Goal: Information Seeking & Learning: Learn about a topic

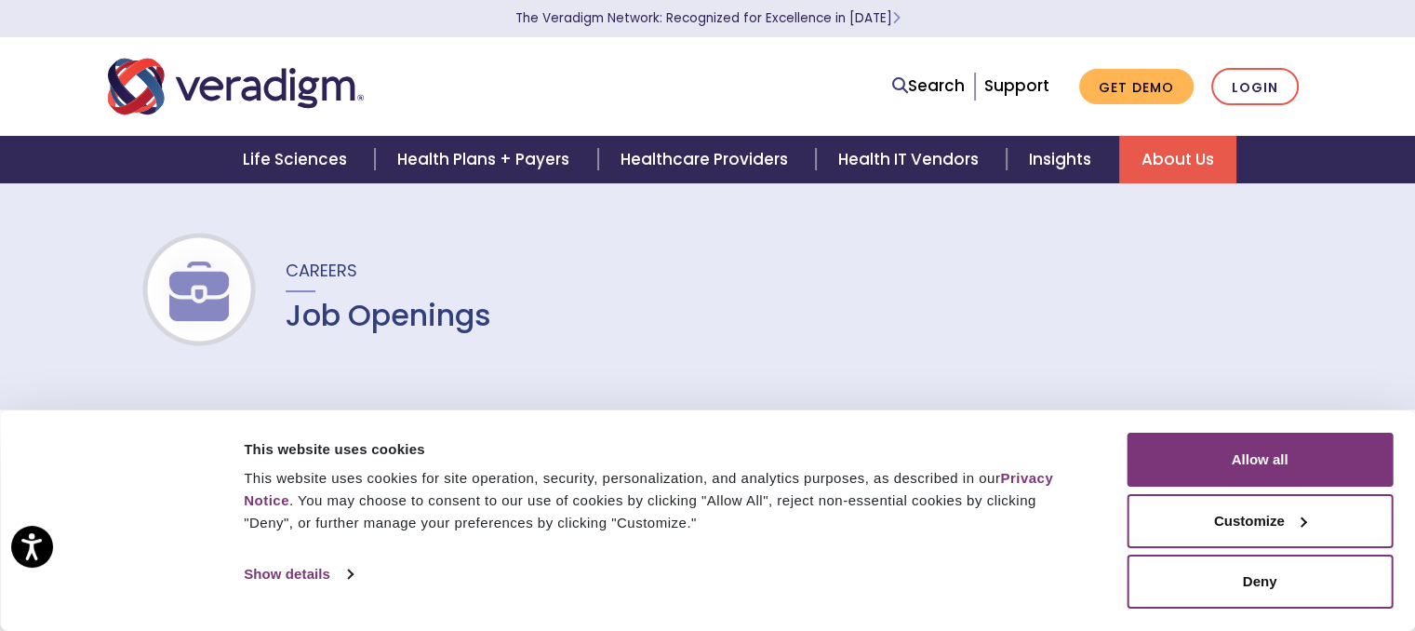
click at [384, 321] on h1 "Job Openings" at bounding box center [389, 315] width 206 height 35
click at [316, 265] on span "Careers" at bounding box center [322, 270] width 72 height 23
click at [1307, 518] on div at bounding box center [1302, 521] width 10 height 10
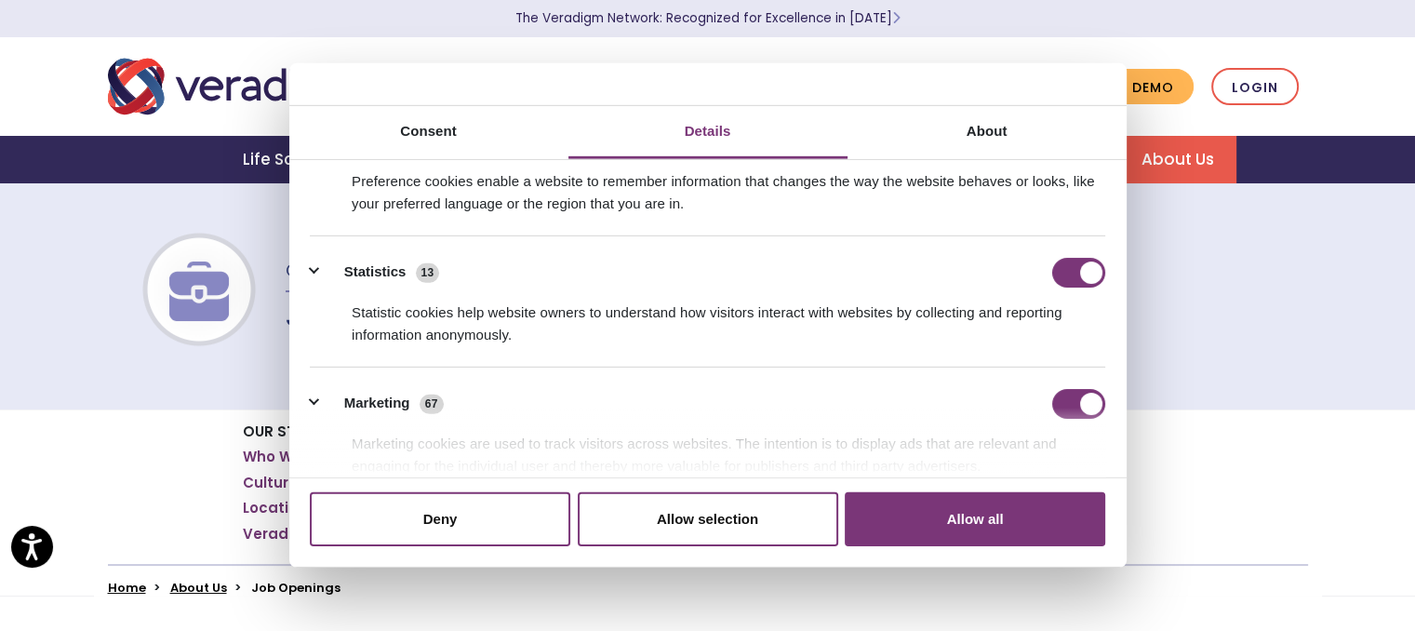
scroll to position [279, 0]
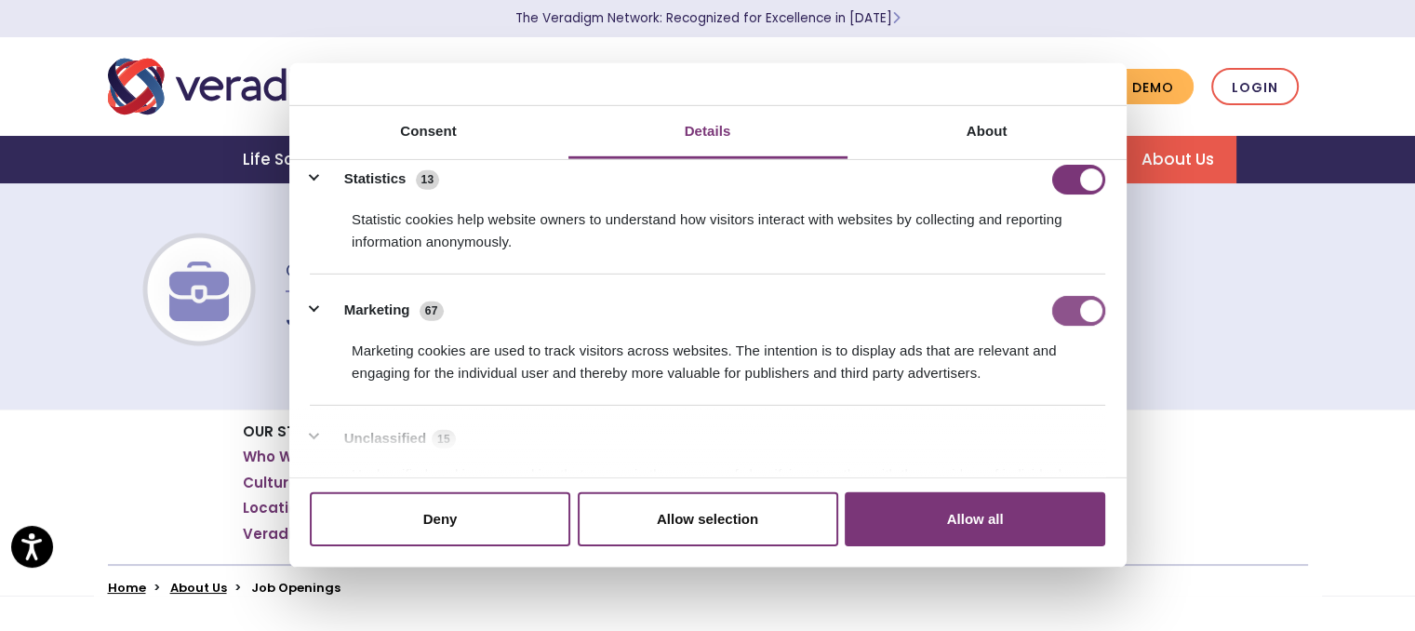
click at [1060, 313] on input "Marketing" at bounding box center [1078, 310] width 53 height 30
checkbox input "false"
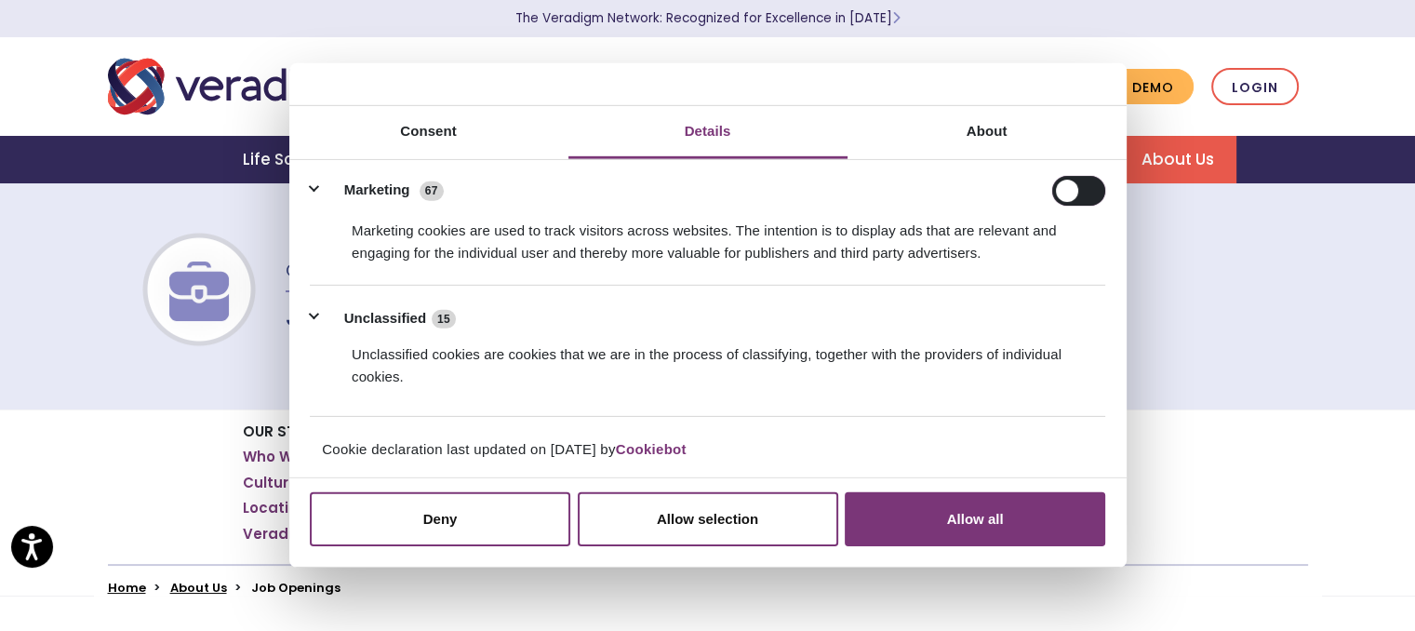
scroll to position [93, 0]
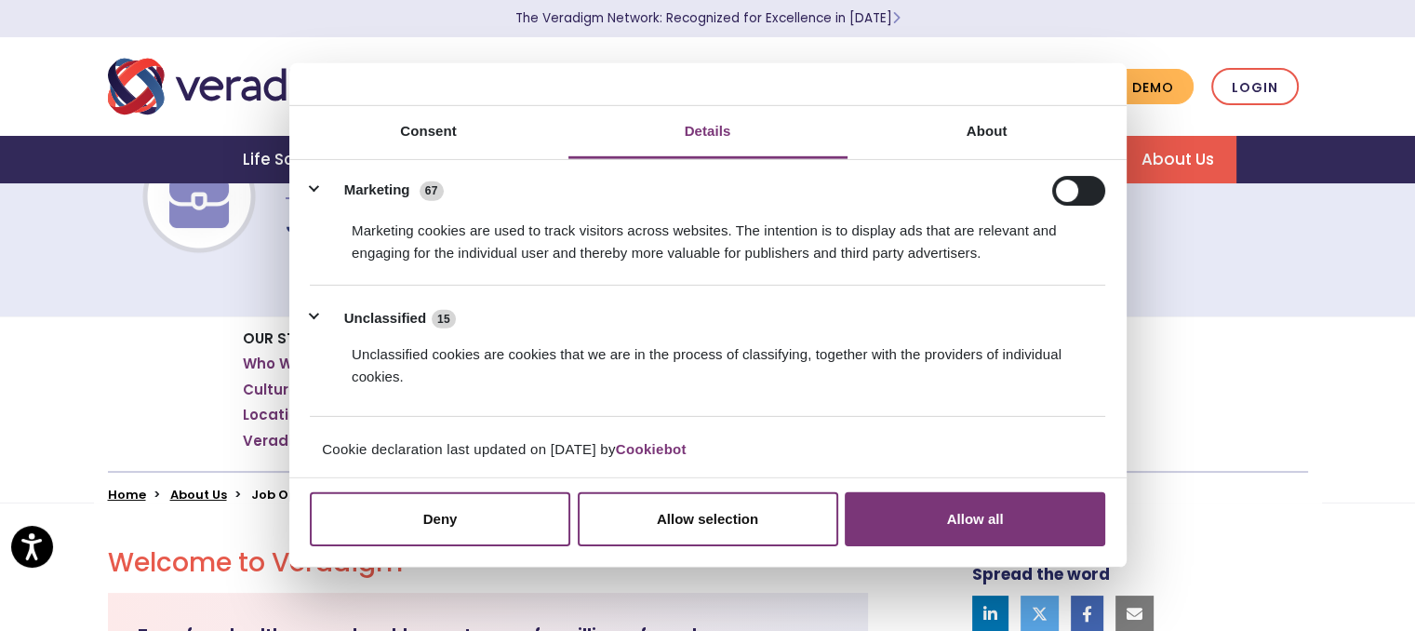
click at [310, 313] on button "Unclassified 15" at bounding box center [388, 317] width 157 height 23
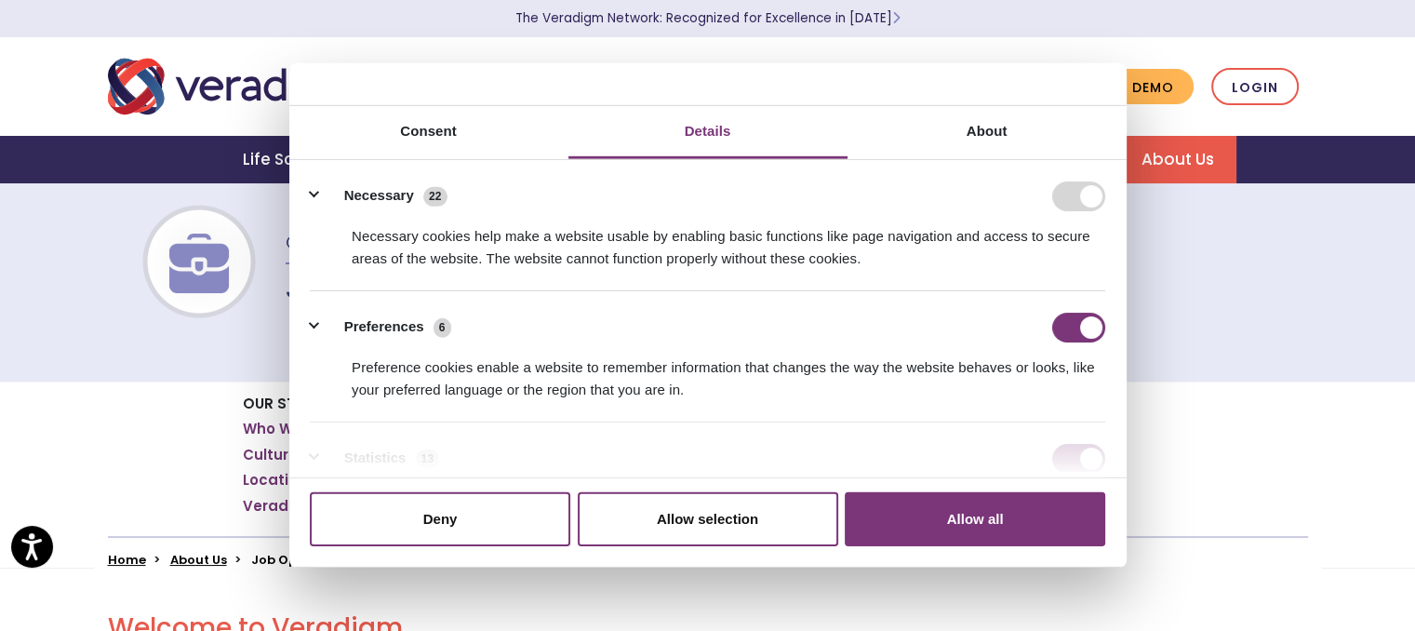
scroll to position [0, 0]
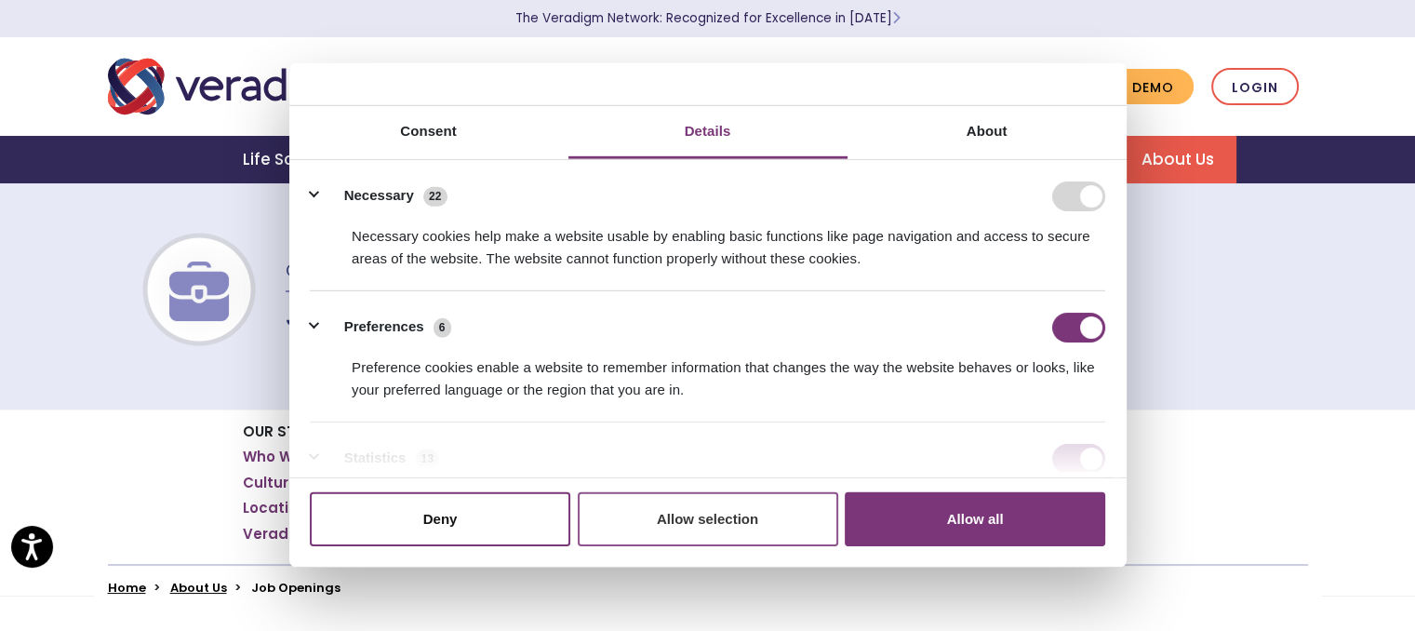
click at [618, 518] on button "Allow selection" at bounding box center [708, 519] width 260 height 54
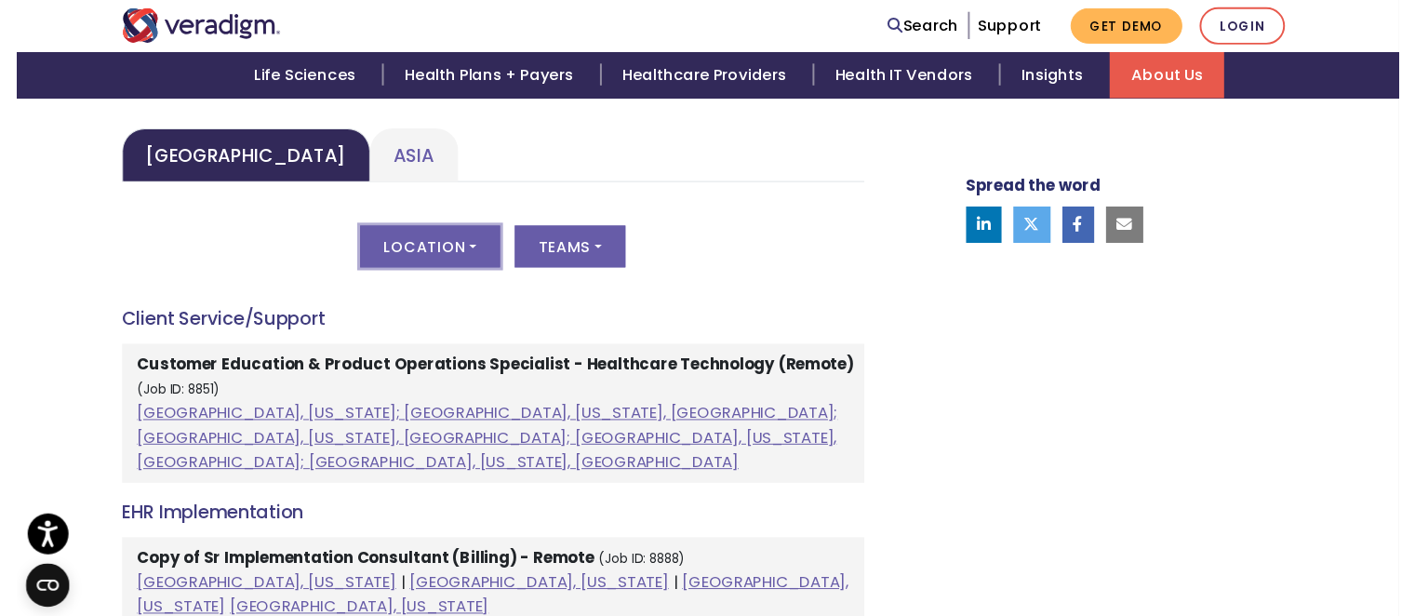
scroll to position [930, 0]
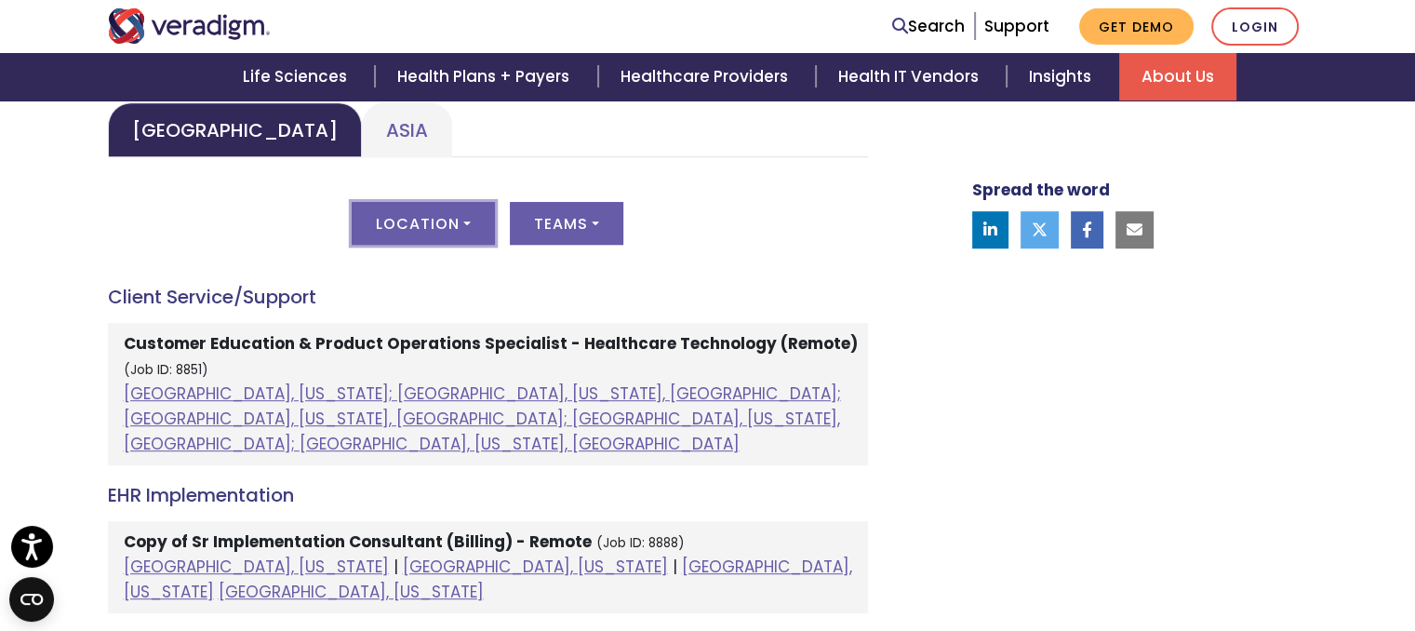
click at [421, 228] on button "Location" at bounding box center [423, 223] width 143 height 43
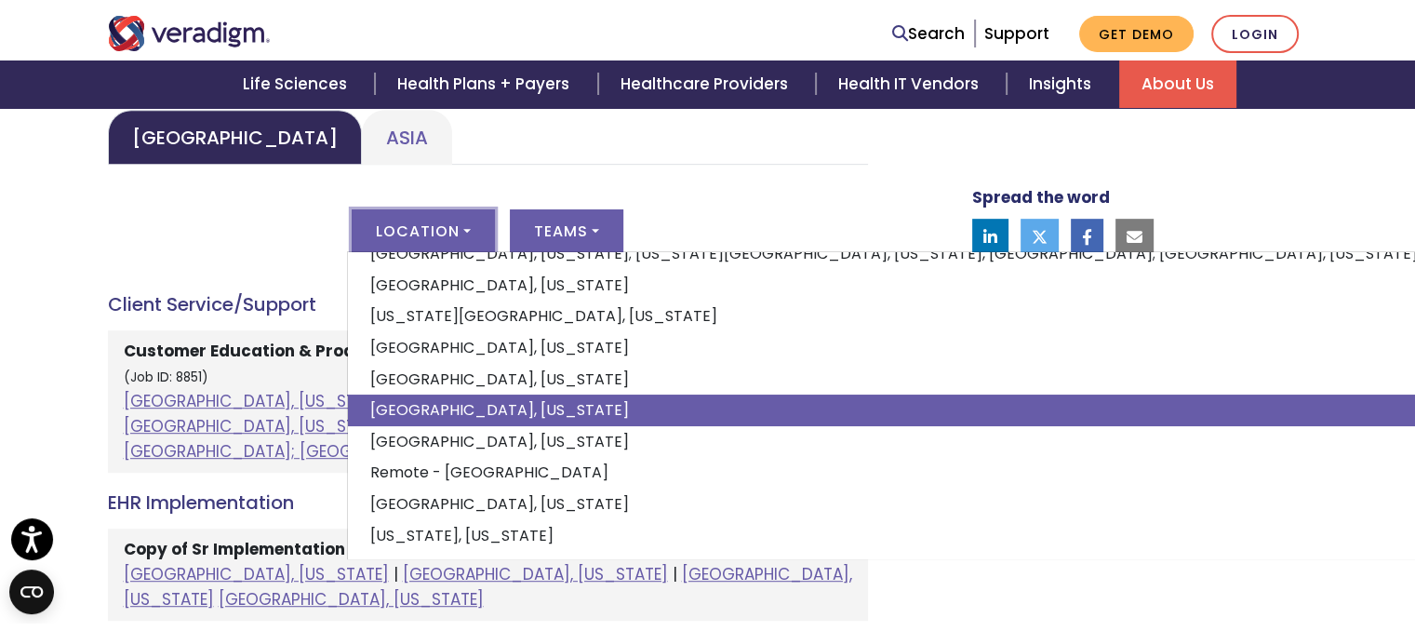
scroll to position [246, 0]
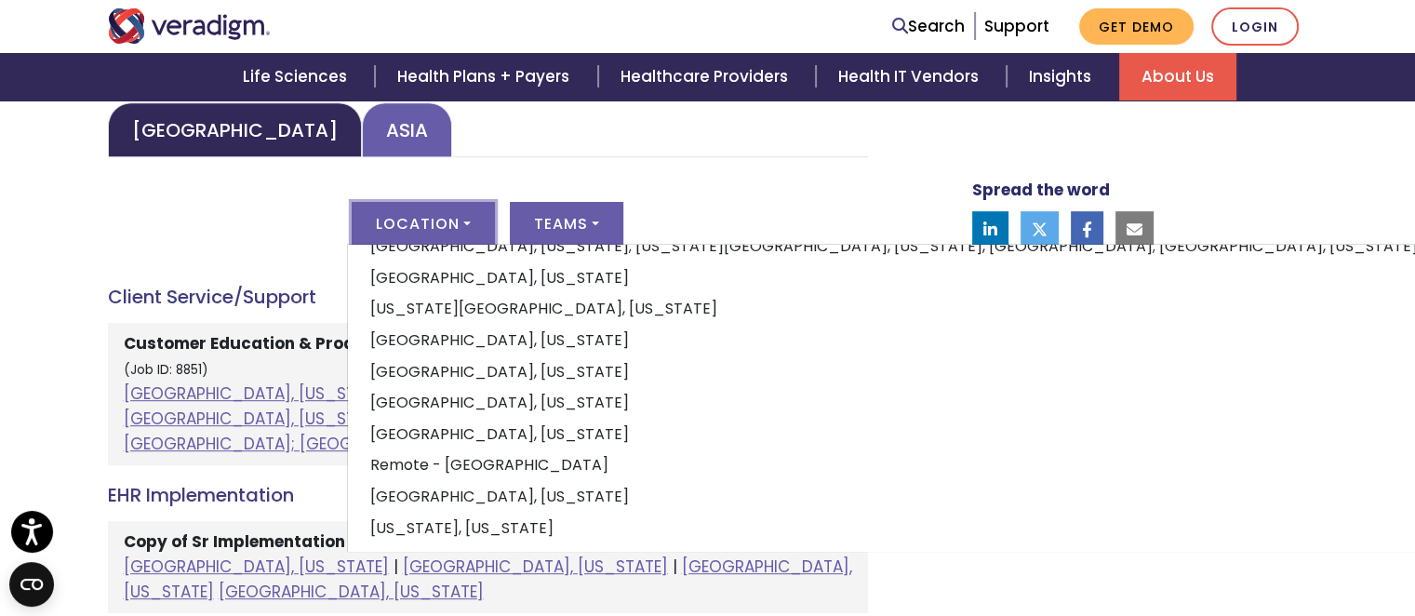
click at [362, 131] on link "Asia" at bounding box center [407, 129] width 90 height 55
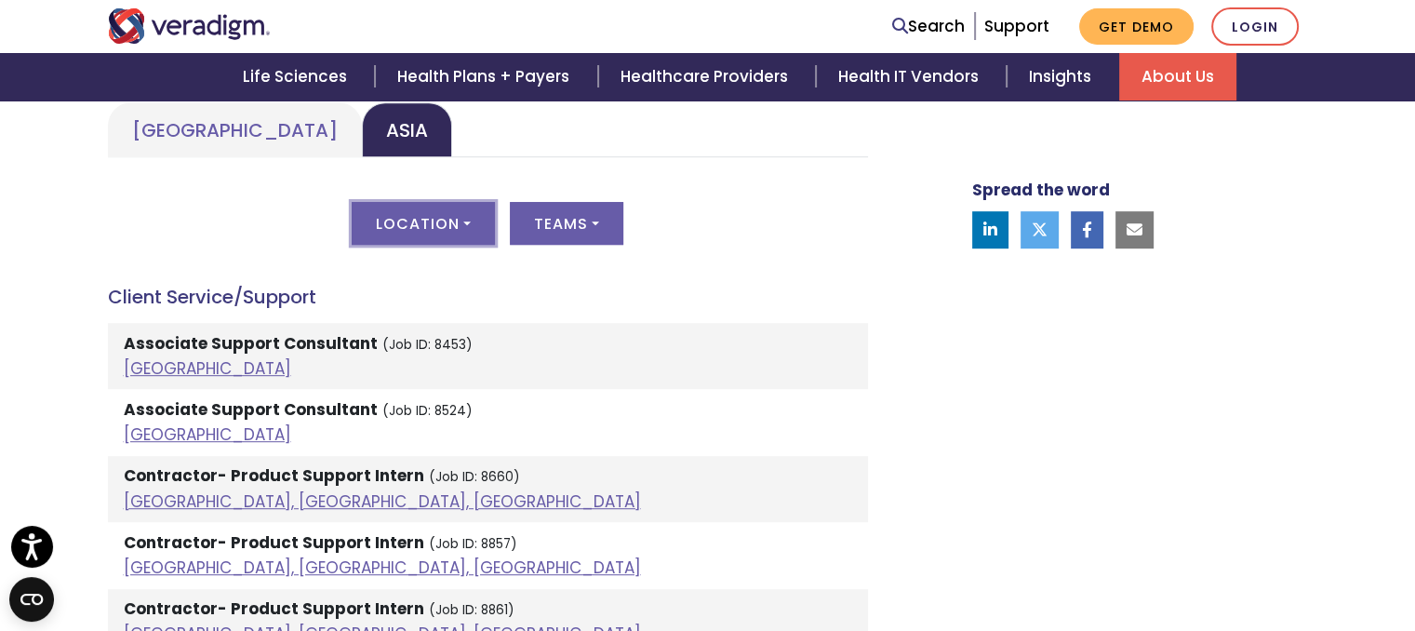
click at [439, 227] on button "Location" at bounding box center [423, 223] width 143 height 43
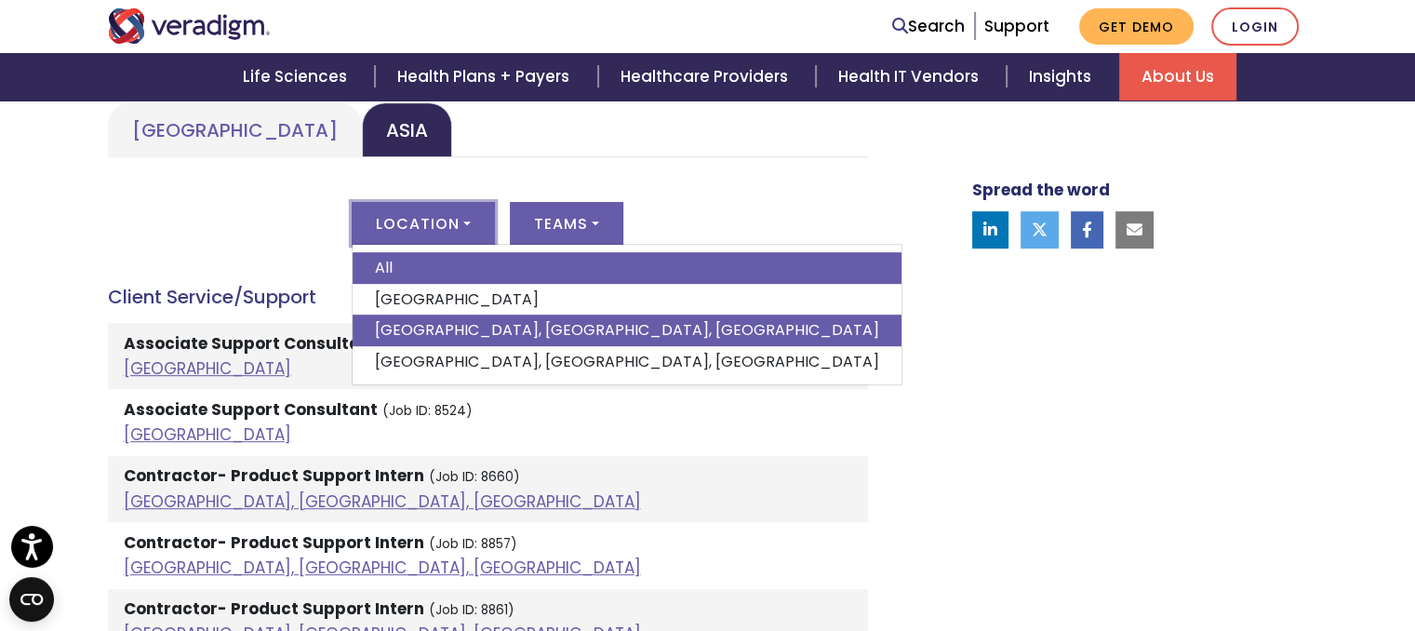
click at [412, 324] on link "[GEOGRAPHIC_DATA], [GEOGRAPHIC_DATA], [GEOGRAPHIC_DATA]" at bounding box center [627, 330] width 549 height 32
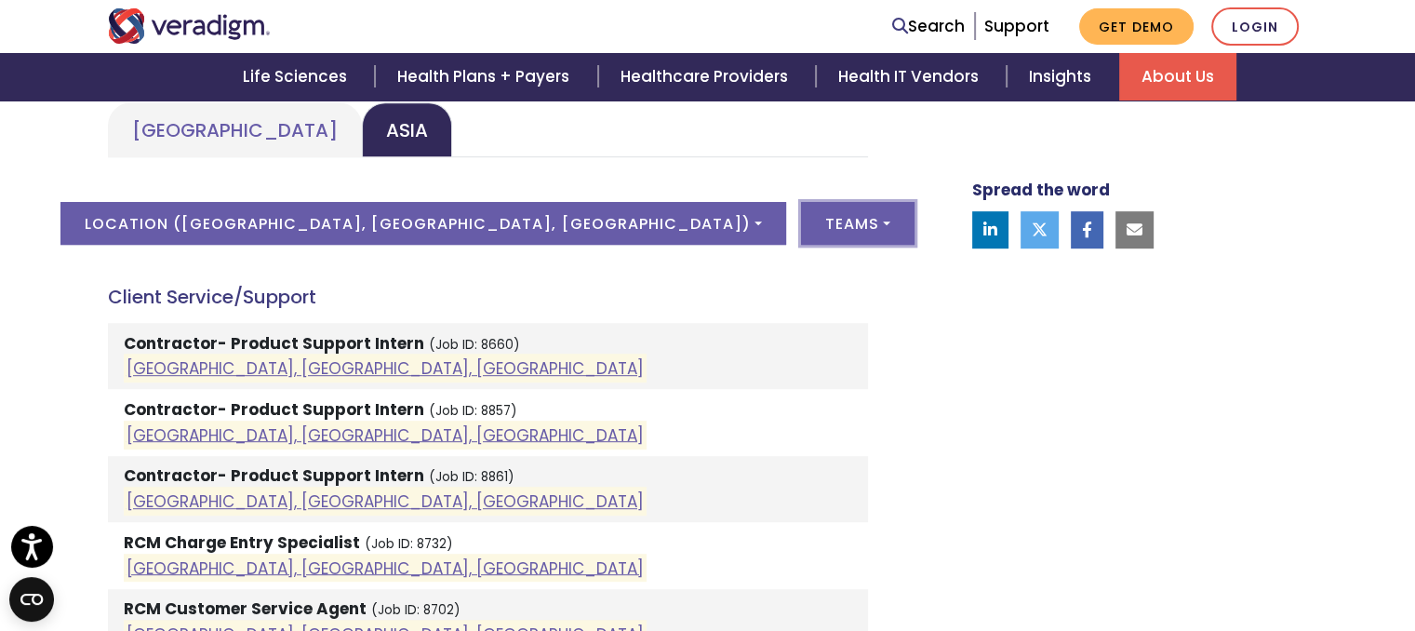
click at [801, 228] on button "Teams" at bounding box center [857, 223] width 113 height 43
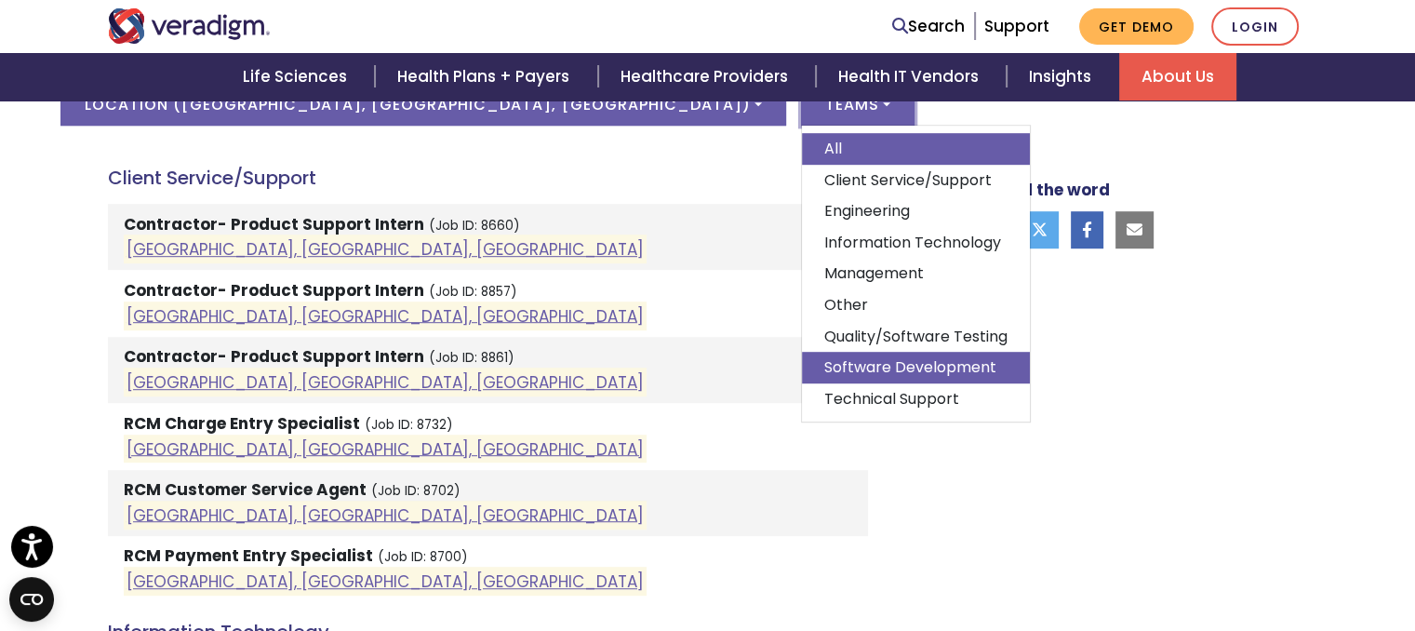
scroll to position [1023, 0]
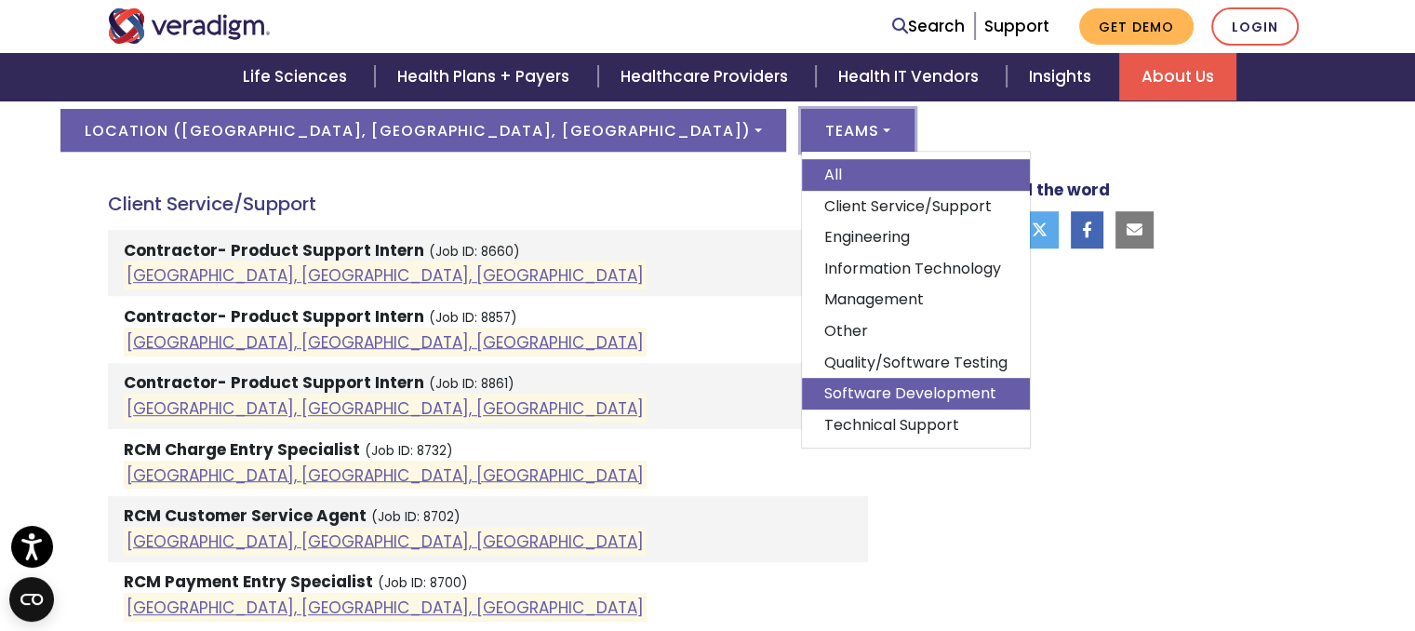
click at [802, 290] on link "Management" at bounding box center [916, 300] width 228 height 32
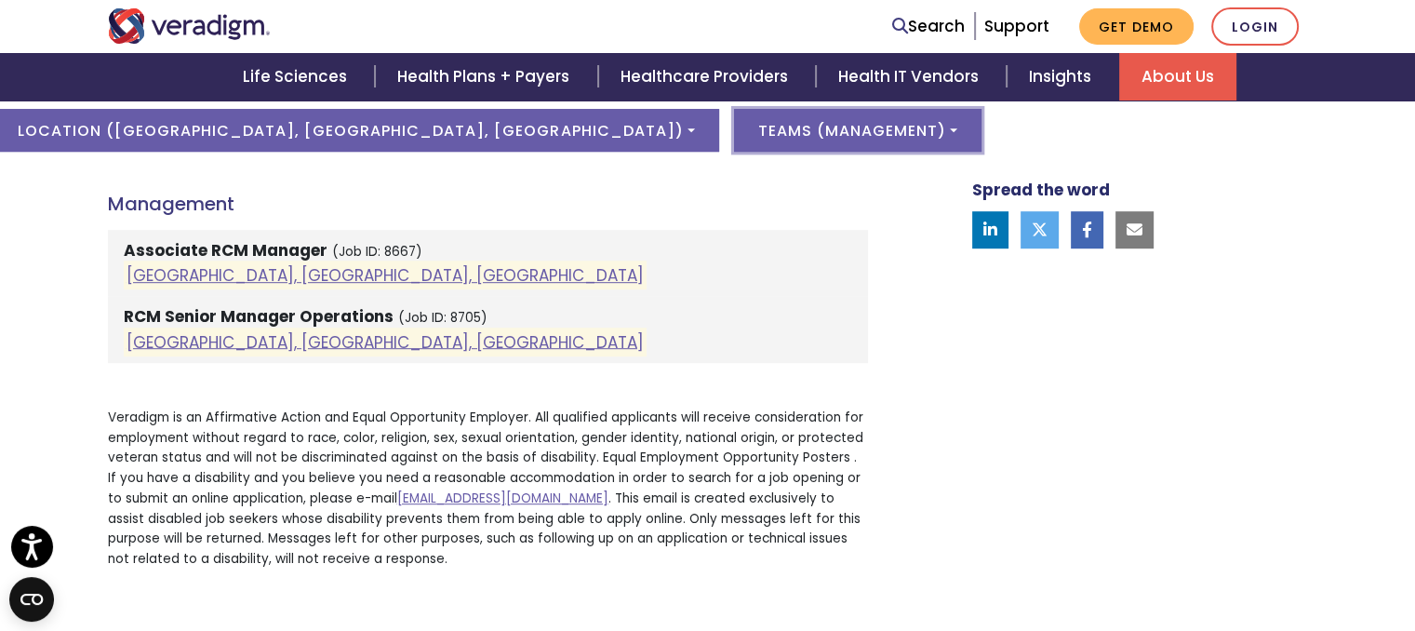
click at [739, 132] on button "Teams ( Management )" at bounding box center [857, 130] width 247 height 43
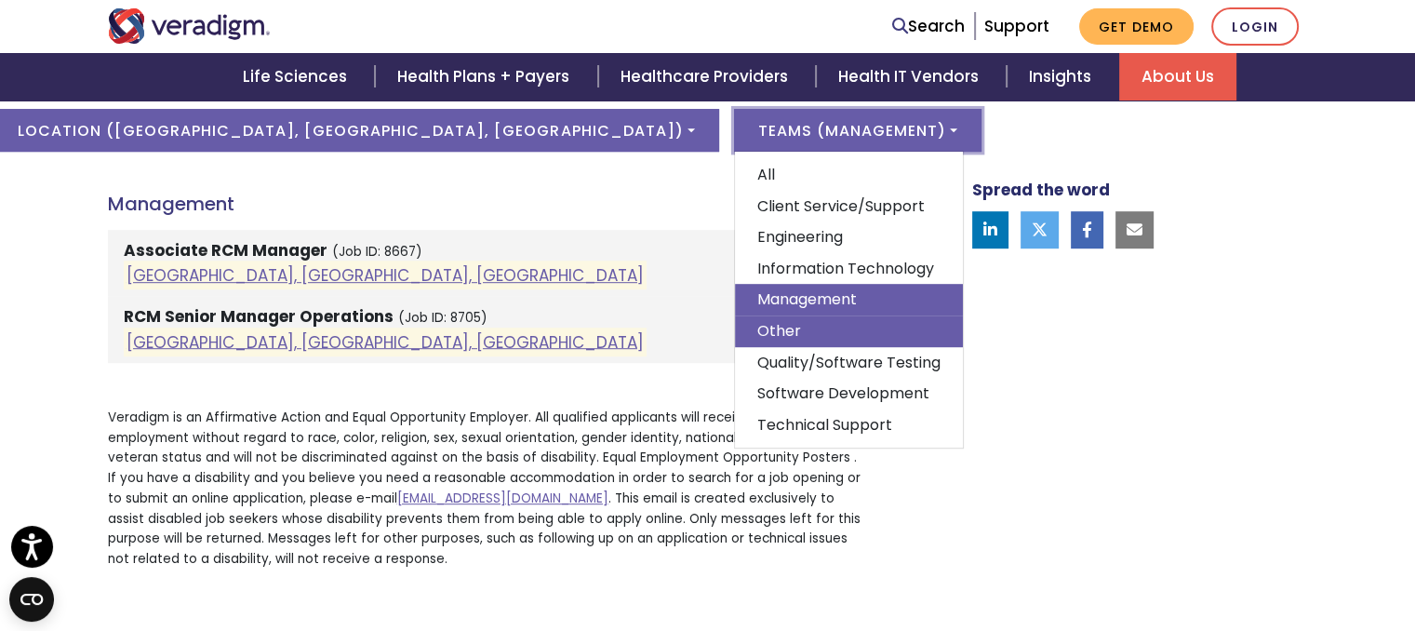
click at [735, 335] on link "Other" at bounding box center [849, 331] width 228 height 32
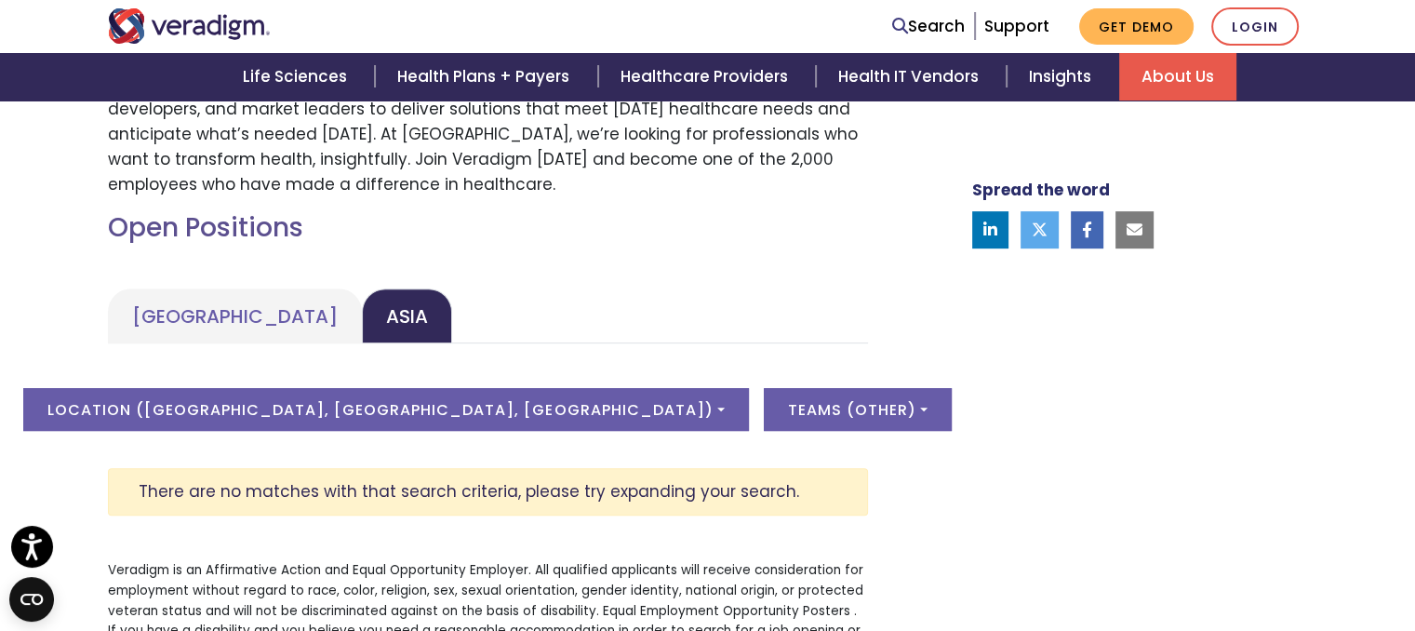
scroll to position [744, 0]
click at [764, 406] on button "Teams ( Other )" at bounding box center [858, 409] width 188 height 43
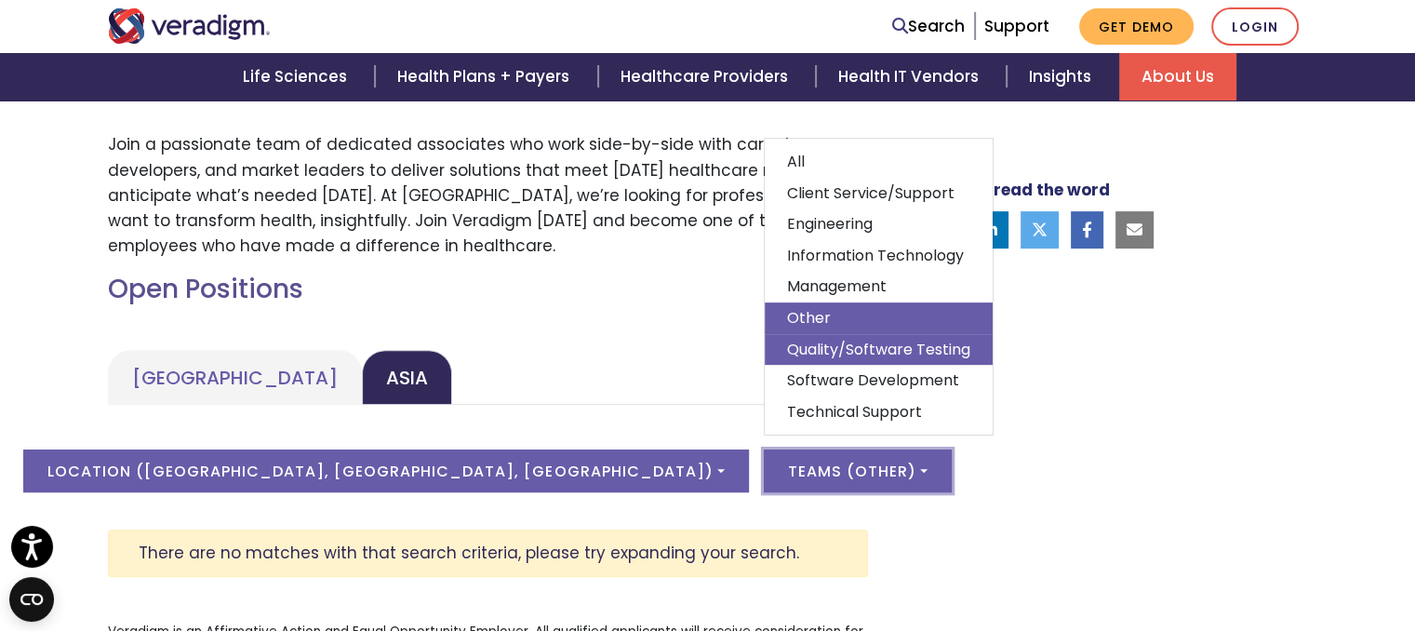
scroll to position [651, 0]
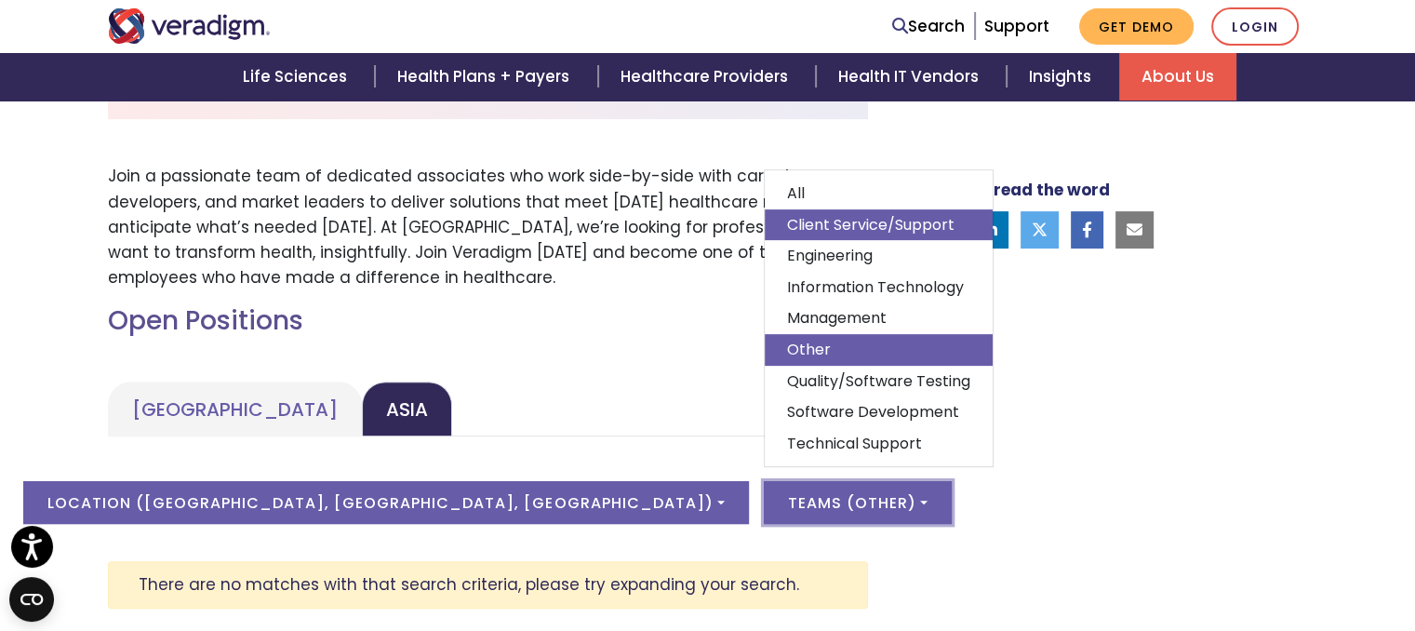
click at [765, 220] on link "Client Service/Support" at bounding box center [879, 225] width 228 height 32
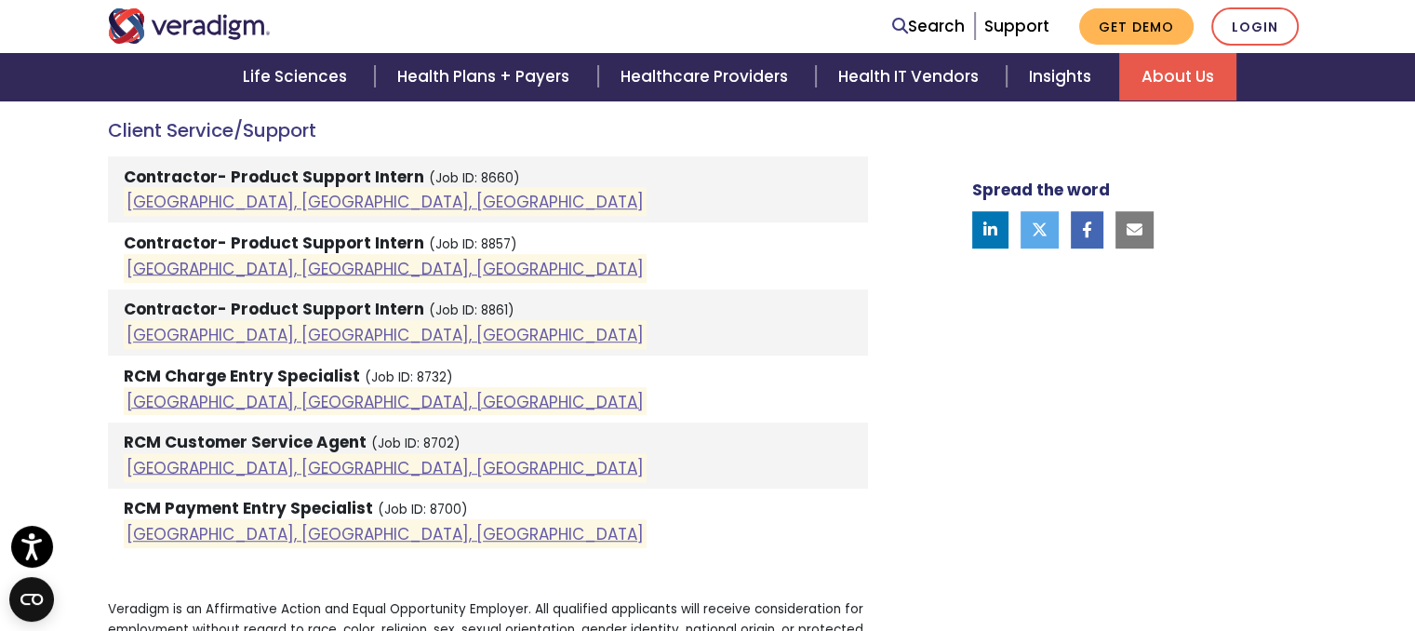
scroll to position [1116, 0]
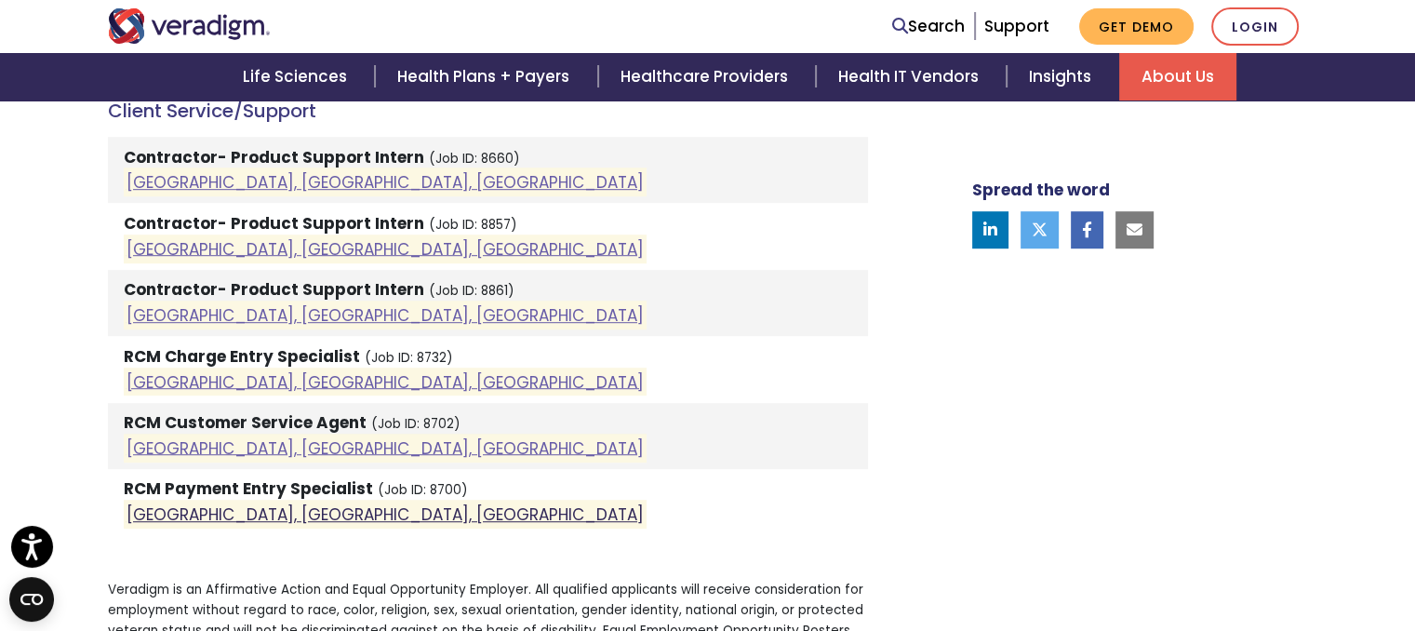
click at [197, 514] on link "[GEOGRAPHIC_DATA], [GEOGRAPHIC_DATA], [GEOGRAPHIC_DATA]" at bounding box center [385, 514] width 517 height 22
